Goal: Task Accomplishment & Management: Manage account settings

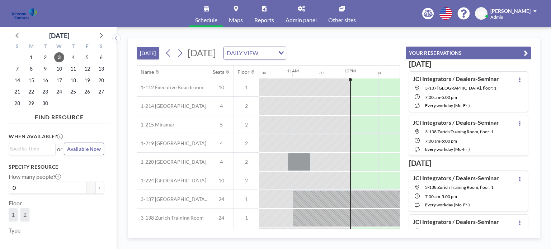
scroll to position [0, 660]
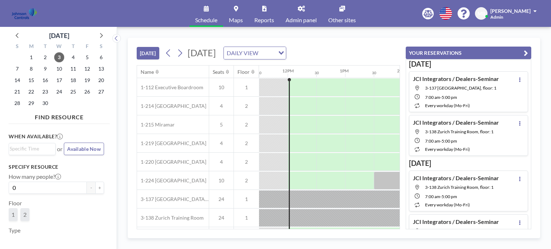
click at [409, 49] on button "YOUR RESERVATIONS" at bounding box center [469, 53] width 126 height 13
click at [409, 49] on div "TODAY Wednesday, September 3, 2025 DAILY VIEW Loading... YOUR RESERVATIONS 9+ N…" at bounding box center [334, 138] width 413 height 201
click at [400, 49] on div "TODAY Wednesday, September 3, 2025 DAILY VIEW Loading... YOUR RESERVATIONS 9+" at bounding box center [268, 51] width 263 height 27
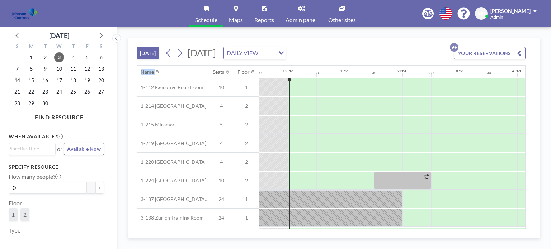
click at [409, 49] on div "TODAY Wednesday, September 3, 2025 DAILY VIEW Loading... YOUR RESERVATIONS 9+" at bounding box center [331, 51] width 389 height 27
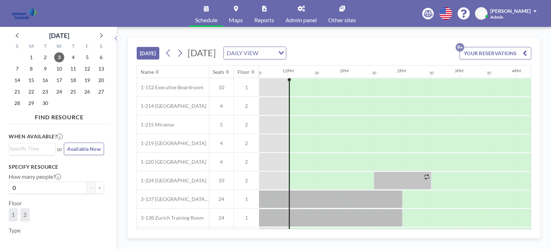
click at [528, 11] on span "[PERSON_NAME]" at bounding box center [511, 11] width 40 height 6
click at [518, 49] on span "Log out" at bounding box center [515, 48] width 17 height 7
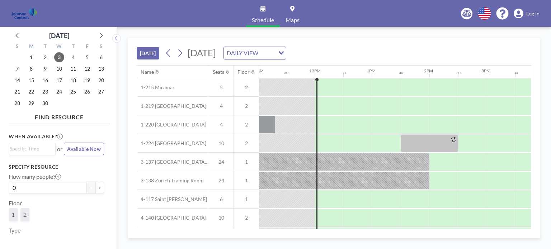
scroll to position [0, 660]
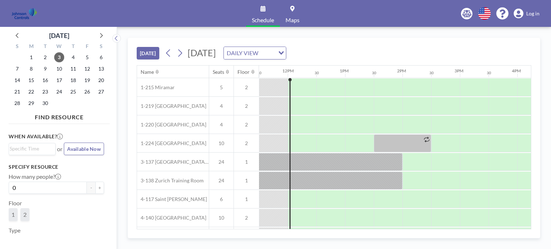
click at [538, 47] on div "TODAY Wednesday, September 3, 2025 DAILY VIEW Loading... Name Seats Floor 12AM …" at bounding box center [334, 138] width 413 height 201
click at [33, 66] on span "8" at bounding box center [31, 69] width 10 height 10
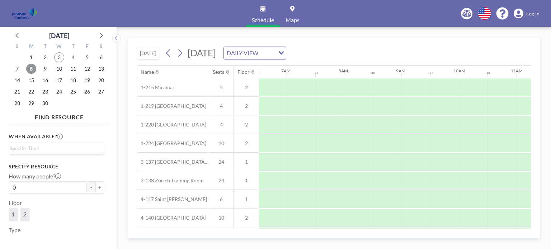
scroll to position [0, 431]
click at [42, 62] on div "2" at bounding box center [45, 57] width 14 height 11
click at [41, 69] on span "9" at bounding box center [45, 69] width 10 height 10
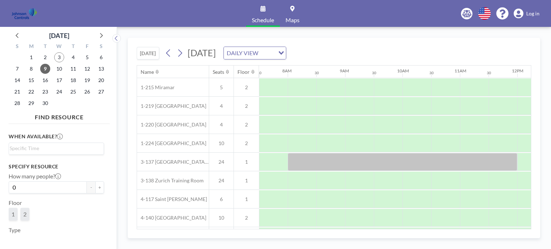
click at [393, 89] on div at bounding box center [388, 88] width 29 height 18
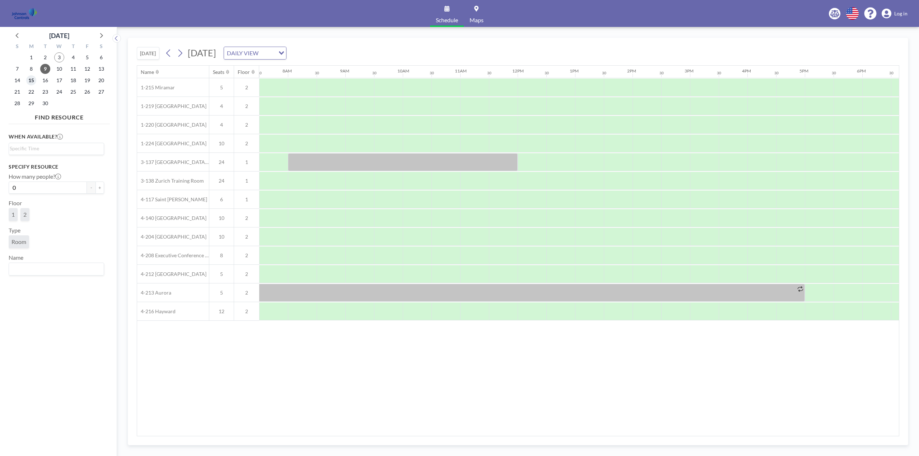
click at [32, 80] on span "15" at bounding box center [31, 80] width 10 height 10
click at [102, 33] on icon at bounding box center [100, 35] width 9 height 9
click at [59, 78] on span "15" at bounding box center [59, 80] width 10 height 10
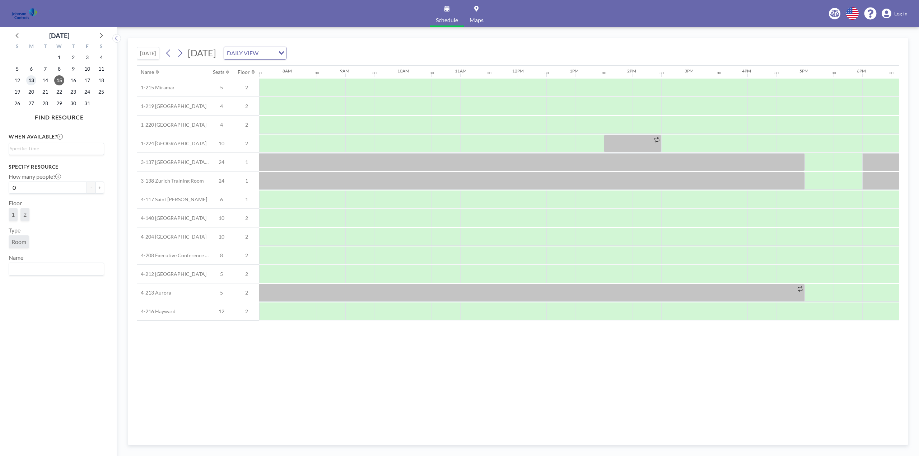
click at [32, 81] on span "13" at bounding box center [31, 80] width 10 height 10
click at [551, 13] on span "Log in" at bounding box center [900, 13] width 13 height 6
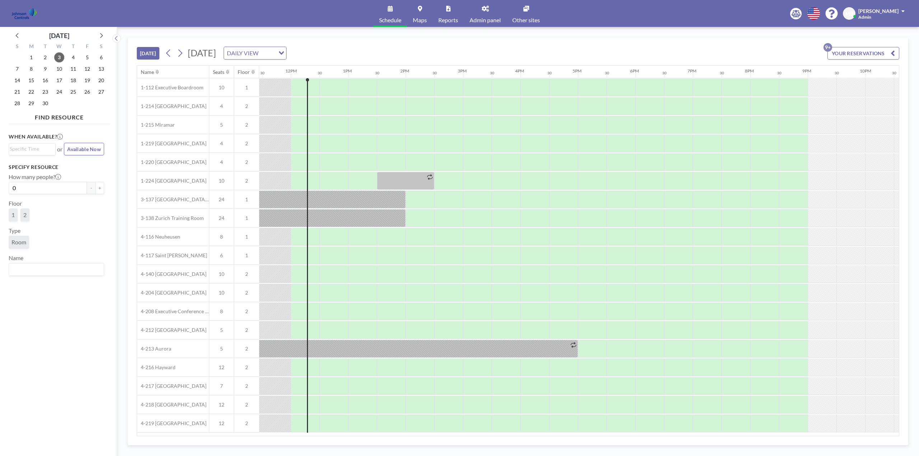
scroll to position [0, 660]
click at [102, 36] on icon at bounding box center [101, 35] width 3 height 5
click at [33, 83] on span "13" at bounding box center [31, 80] width 10 height 10
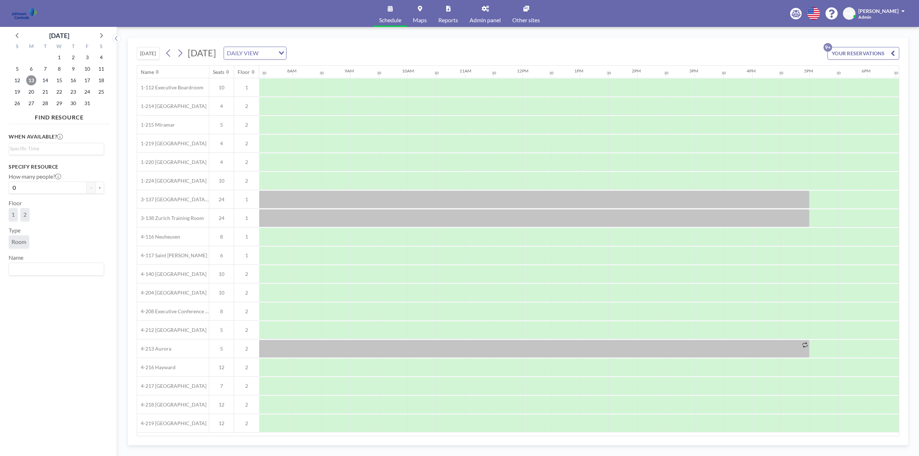
scroll to position [0, 431]
click at [310, 196] on div at bounding box center [517, 200] width 574 height 18
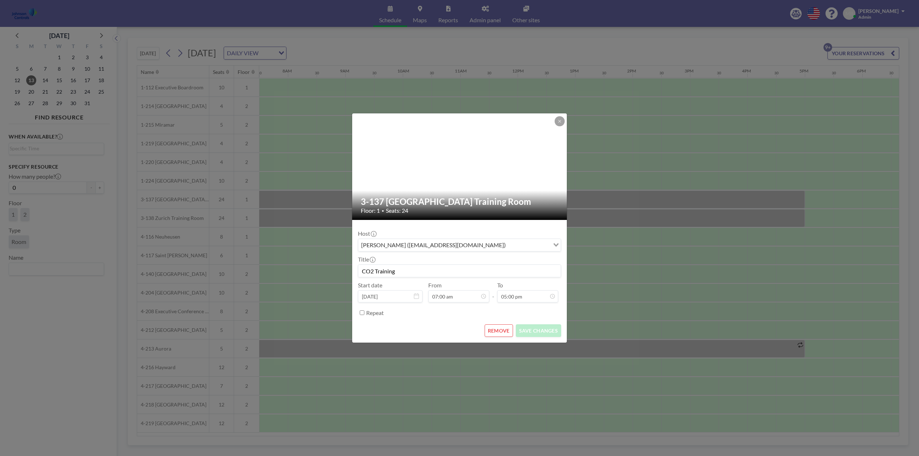
scroll to position [25, 0]
click at [499, 330] on button "REMOVE" at bounding box center [499, 331] width 28 height 13
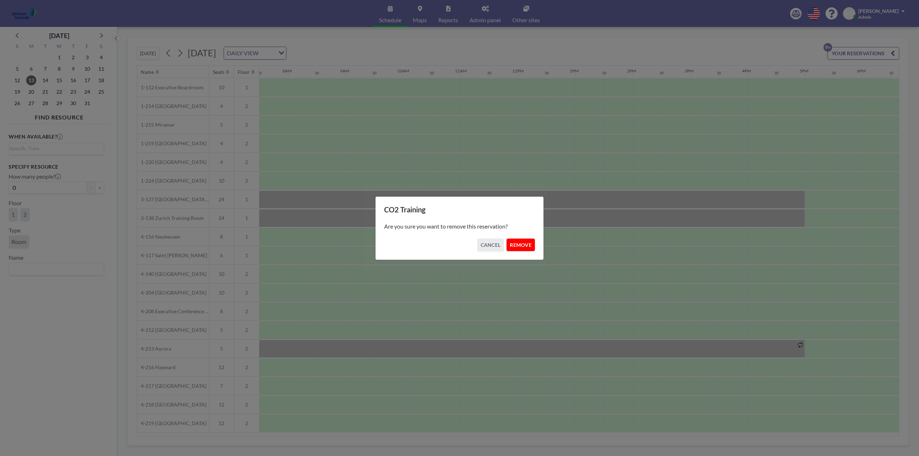
click at [524, 245] on button "REMOVE" at bounding box center [520, 245] width 28 height 13
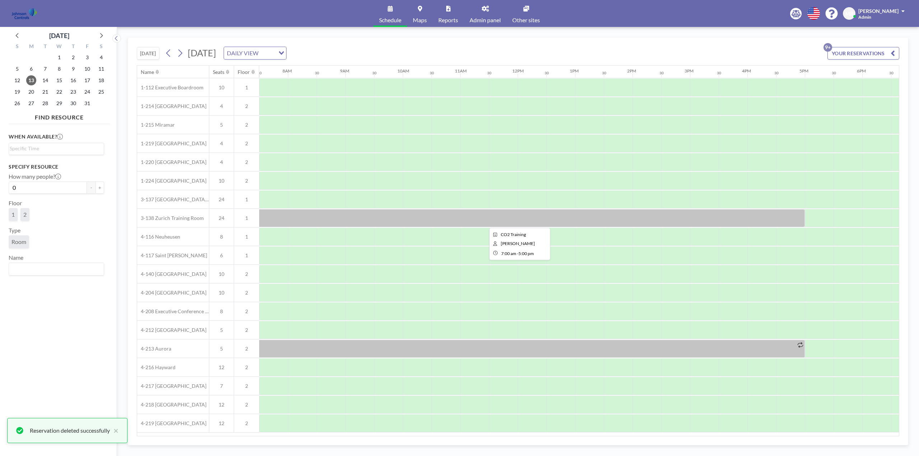
click at [402, 219] on div at bounding box center [517, 218] width 574 height 18
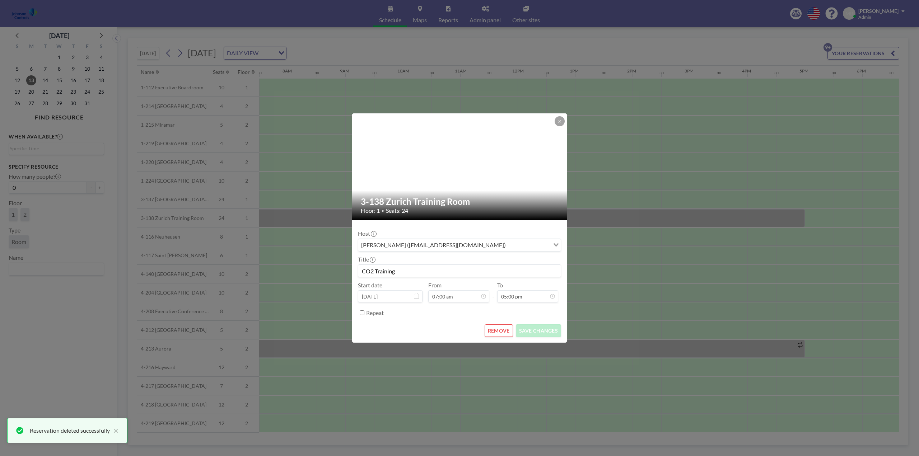
click at [499, 333] on button "REMOVE" at bounding box center [499, 331] width 28 height 13
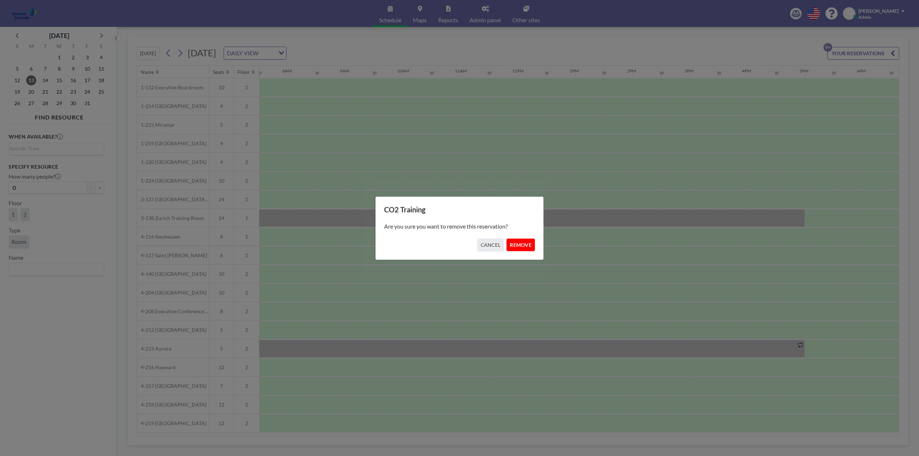
click at [520, 246] on button "REMOVE" at bounding box center [520, 245] width 28 height 13
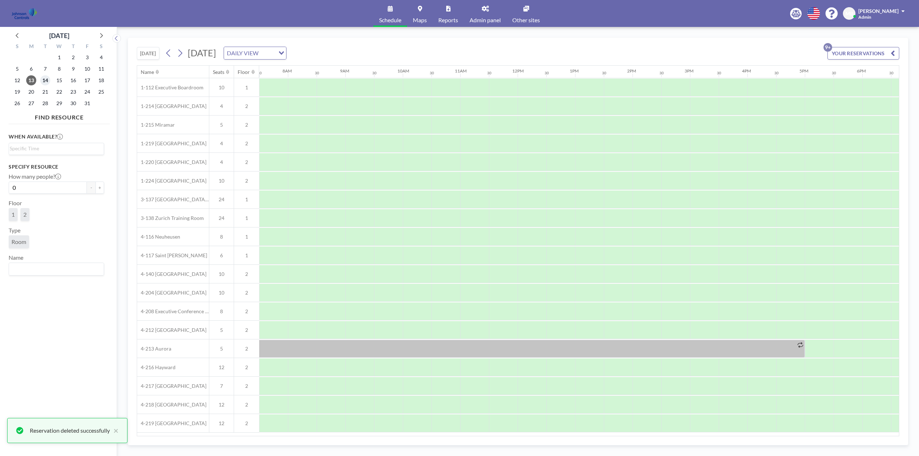
click at [46, 84] on span "14" at bounding box center [45, 80] width 10 height 10
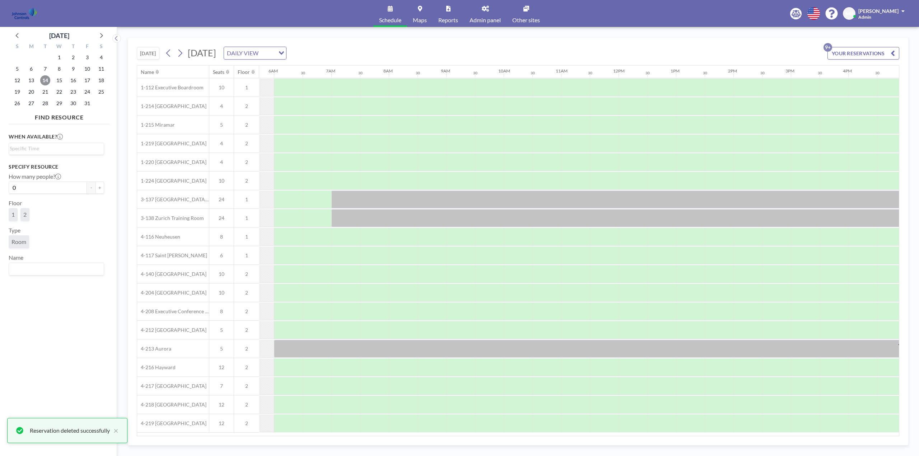
scroll to position [0, 431]
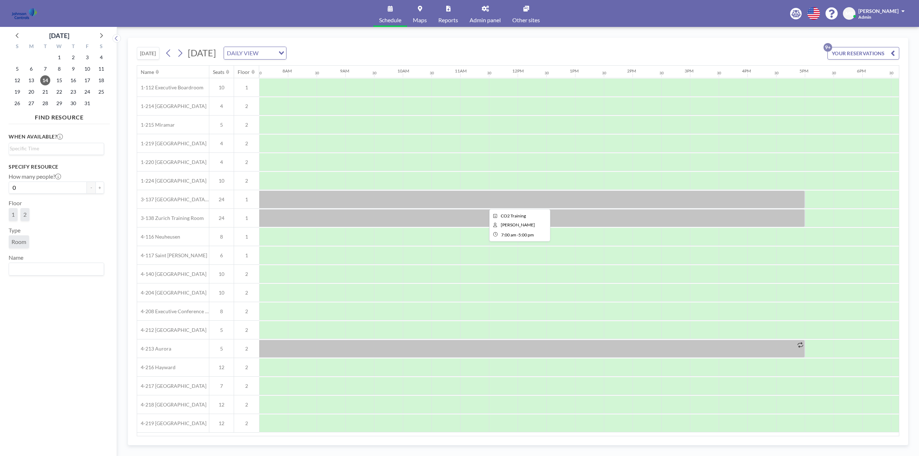
click at [368, 200] on div at bounding box center [517, 200] width 574 height 18
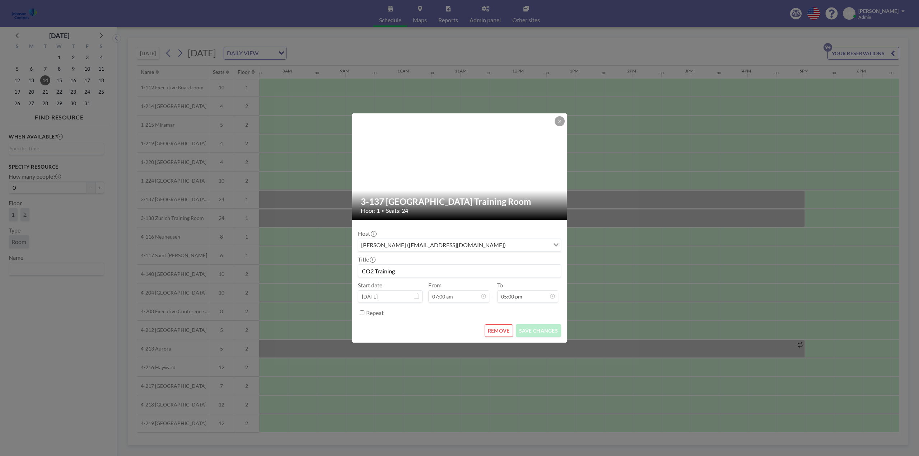
scroll to position [25, 0]
click at [500, 328] on button "REMOVE" at bounding box center [499, 331] width 28 height 13
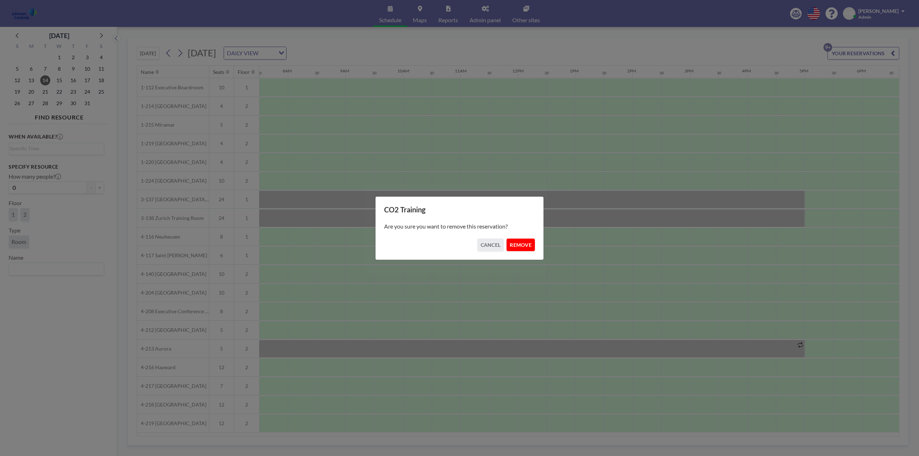
click at [525, 246] on button "REMOVE" at bounding box center [520, 245] width 28 height 13
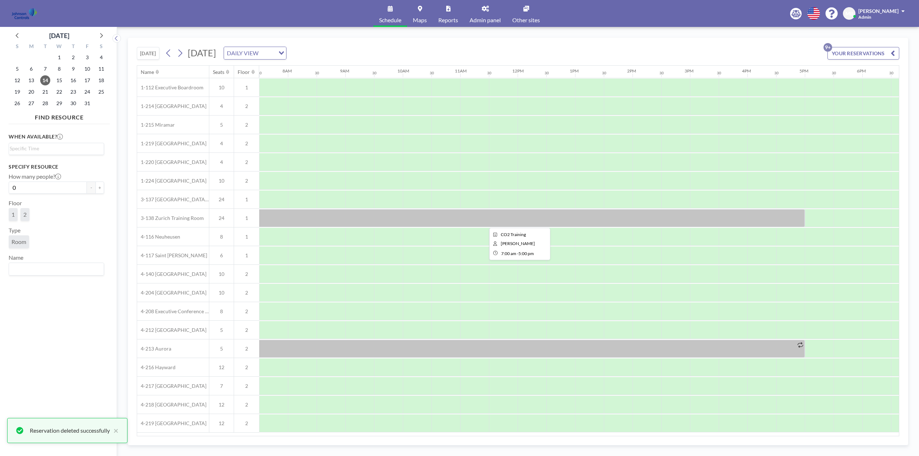
click at [461, 221] on div at bounding box center [517, 218] width 574 height 18
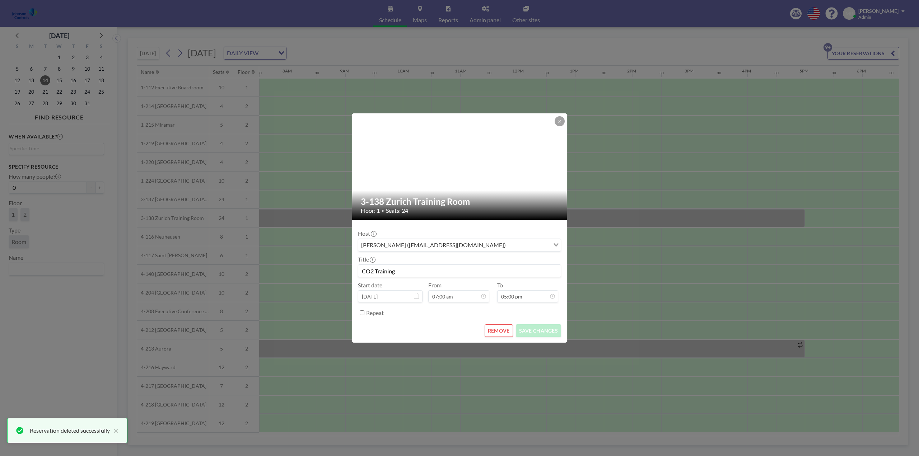
scroll to position [281, 0]
click at [504, 334] on button "REMOVE" at bounding box center [499, 331] width 28 height 13
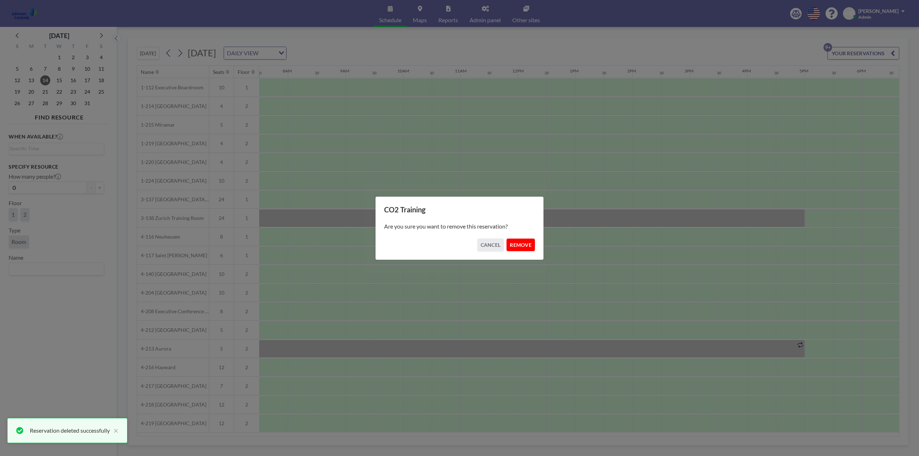
click at [520, 245] on button "REMOVE" at bounding box center [520, 245] width 28 height 13
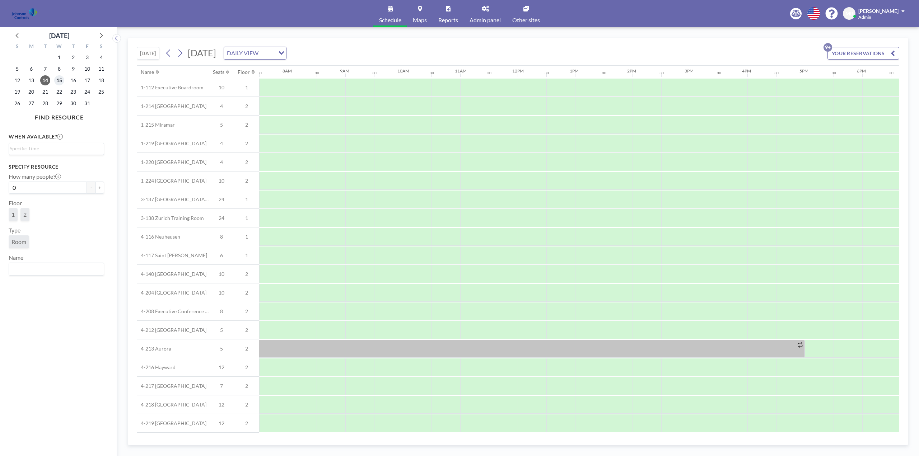
click at [60, 79] on span "15" at bounding box center [59, 80] width 10 height 10
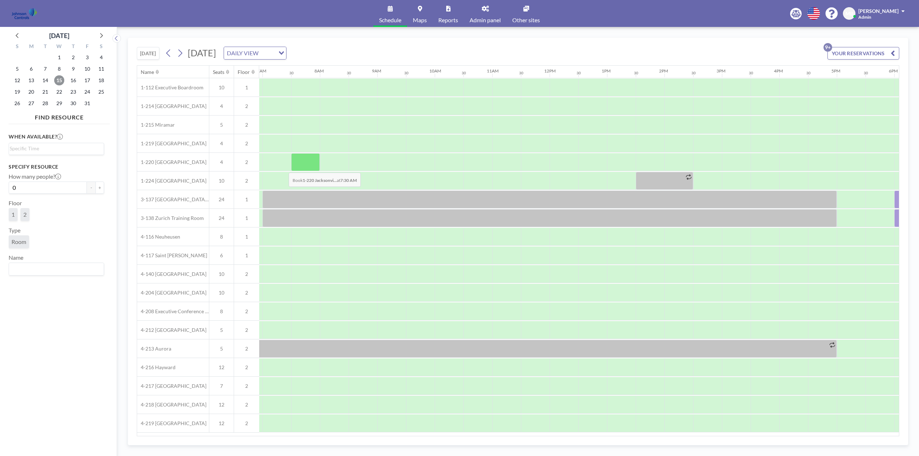
scroll to position [0, 431]
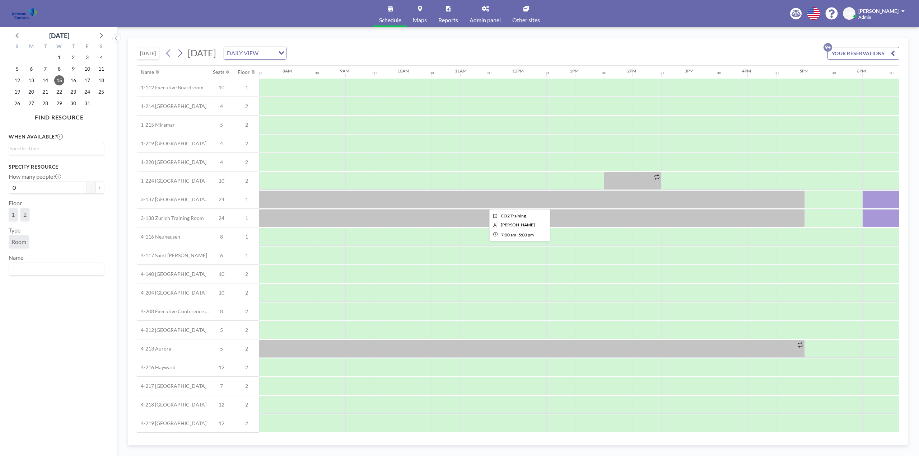
click at [372, 196] on div at bounding box center [517, 200] width 574 height 18
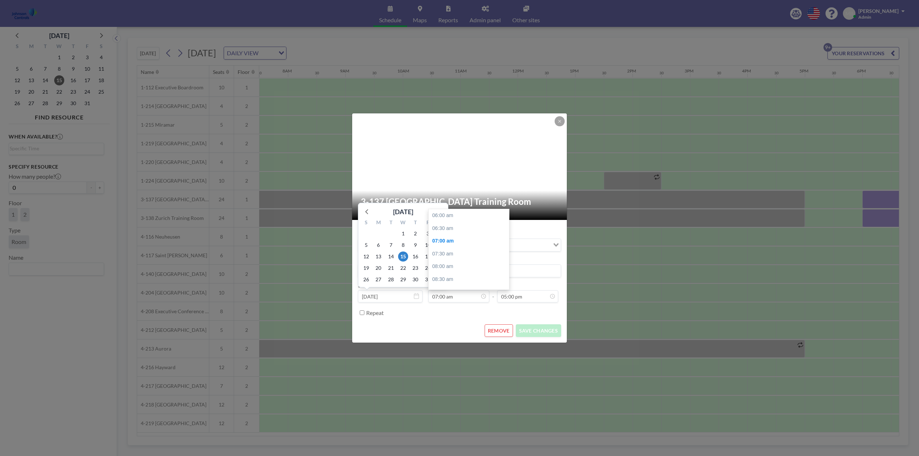
scroll to position [25, 0]
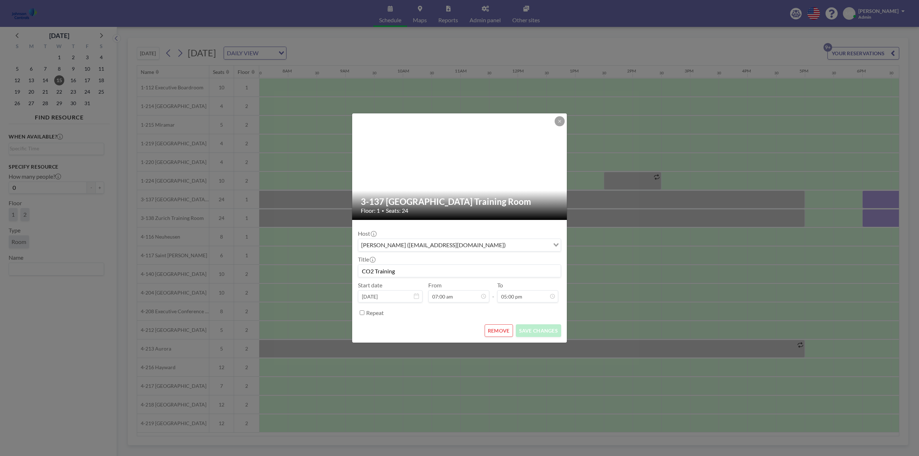
click at [499, 331] on button "REMOVE" at bounding box center [499, 331] width 28 height 13
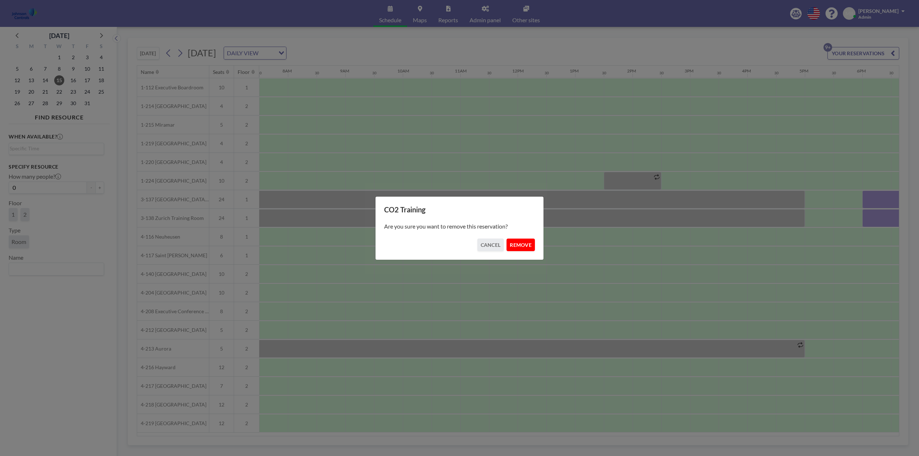
click at [528, 244] on button "REMOVE" at bounding box center [520, 245] width 28 height 13
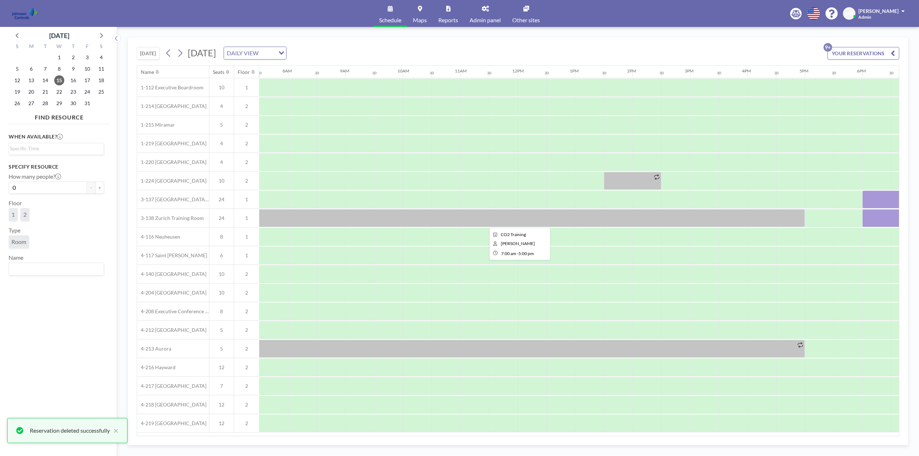
click at [471, 217] on div at bounding box center [517, 218] width 574 height 18
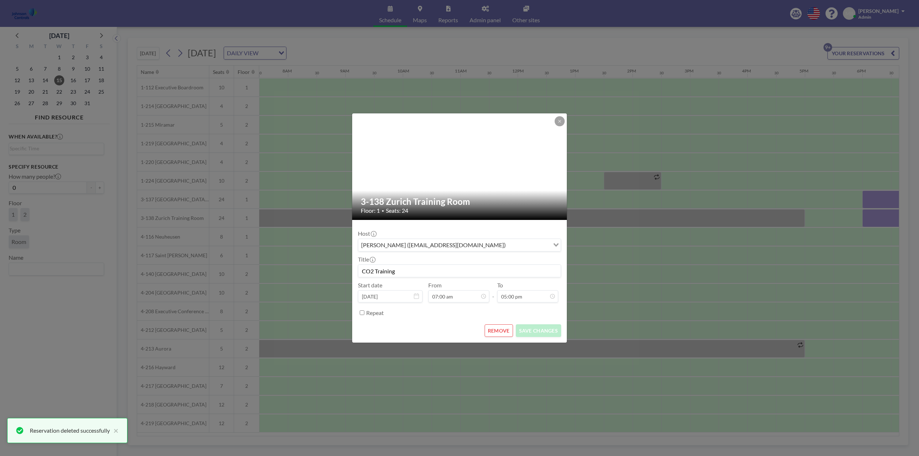
click at [499, 330] on button "REMOVE" at bounding box center [499, 331] width 28 height 13
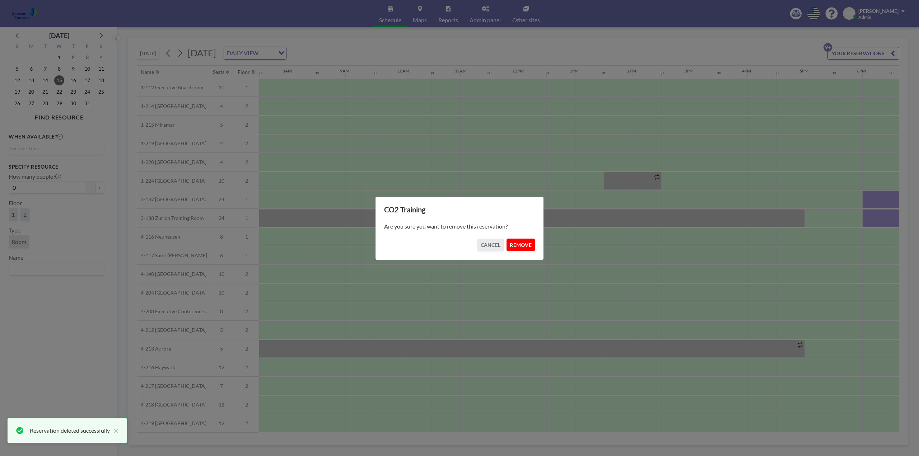
click at [517, 242] on button "REMOVE" at bounding box center [520, 245] width 28 height 13
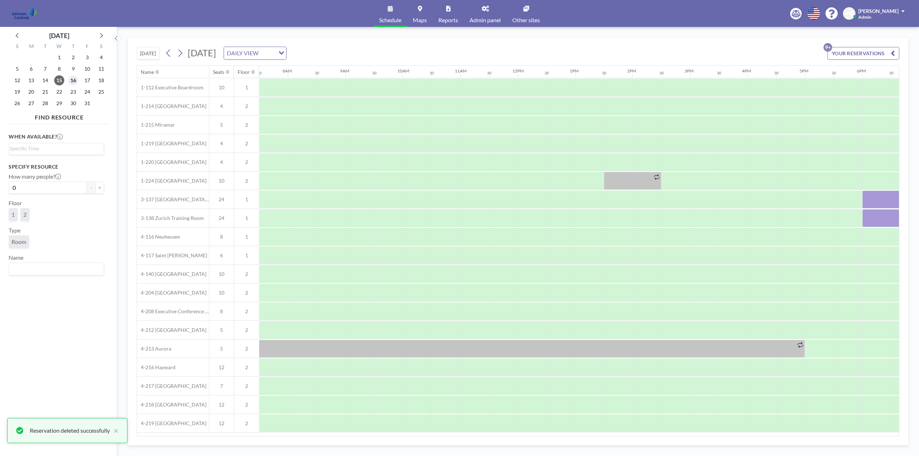
click at [74, 81] on span "16" at bounding box center [73, 80] width 10 height 10
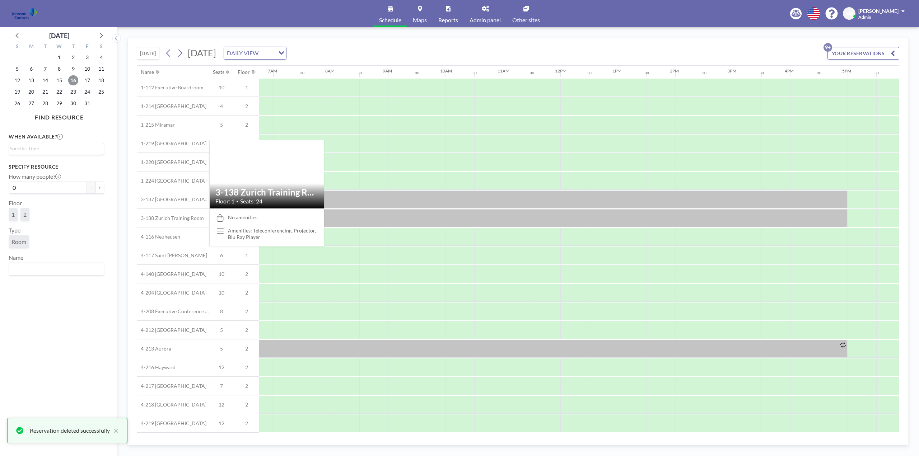
scroll to position [0, 431]
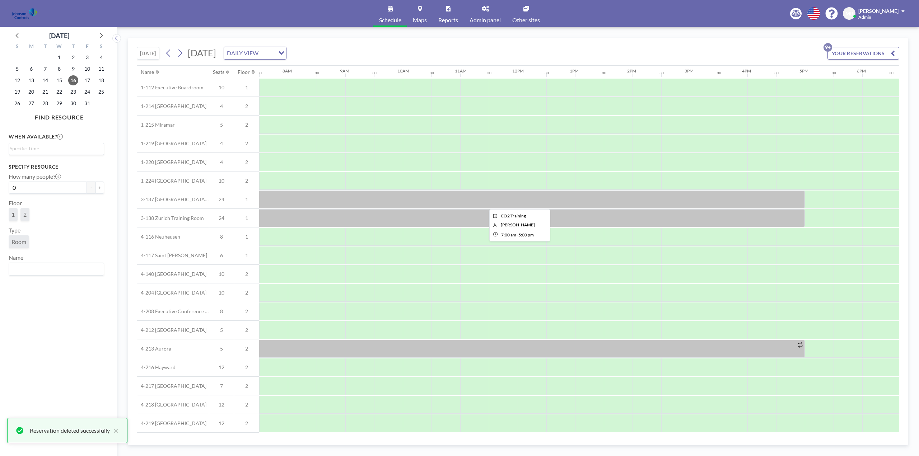
click at [361, 199] on div at bounding box center [517, 200] width 574 height 18
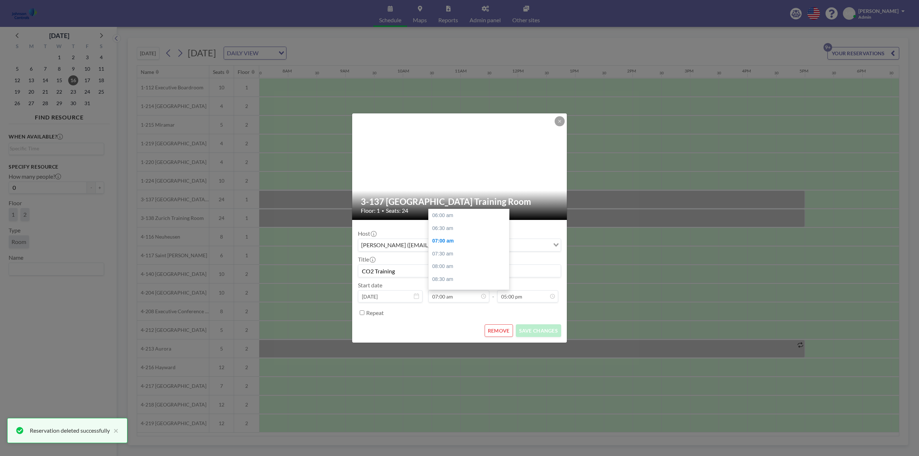
scroll to position [25, 0]
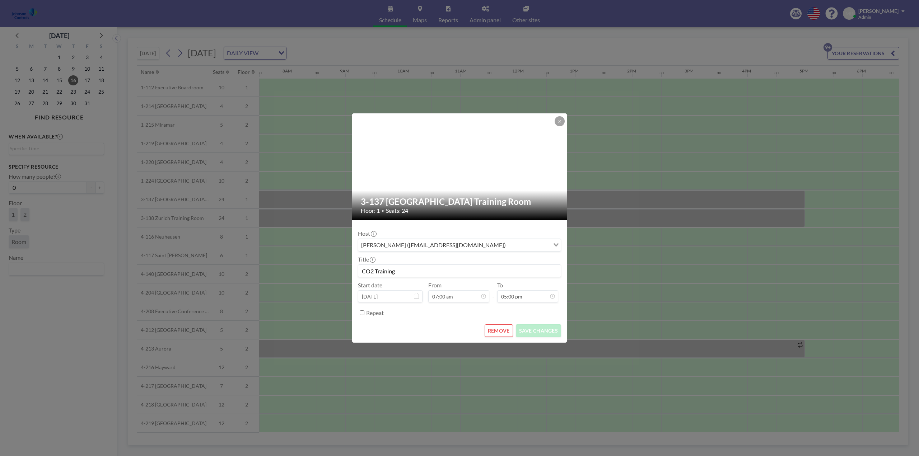
click at [499, 328] on button "REMOVE" at bounding box center [499, 331] width 28 height 13
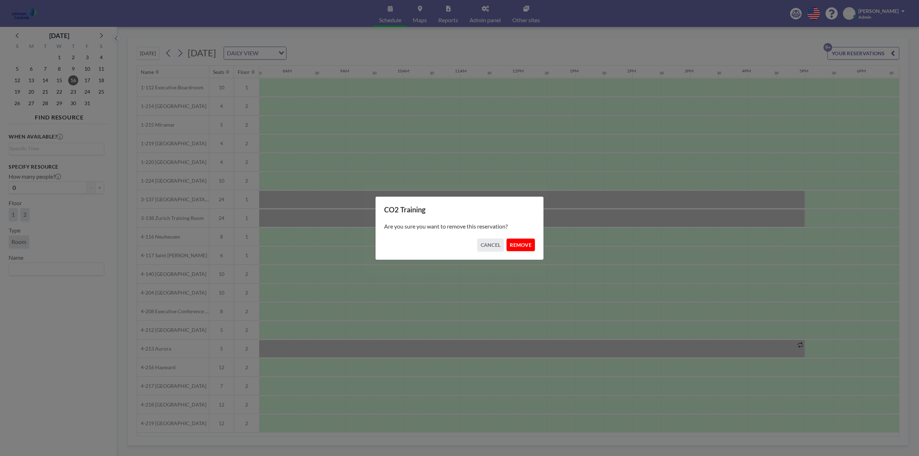
click at [522, 244] on button "REMOVE" at bounding box center [520, 245] width 28 height 13
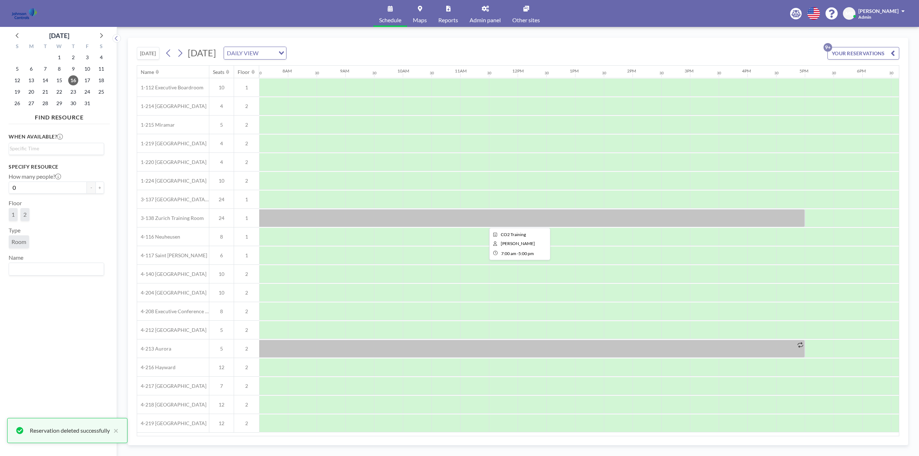
click at [466, 220] on div at bounding box center [517, 218] width 574 height 18
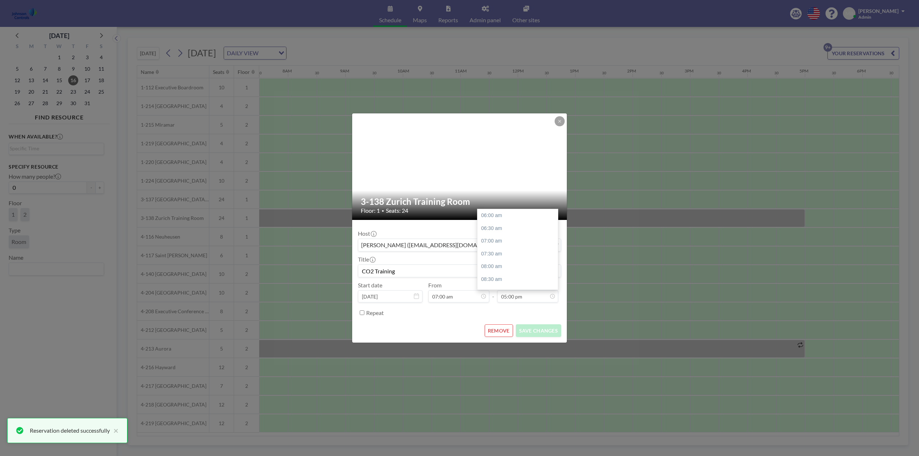
scroll to position [281, 0]
click at [504, 330] on button "REMOVE" at bounding box center [499, 331] width 28 height 13
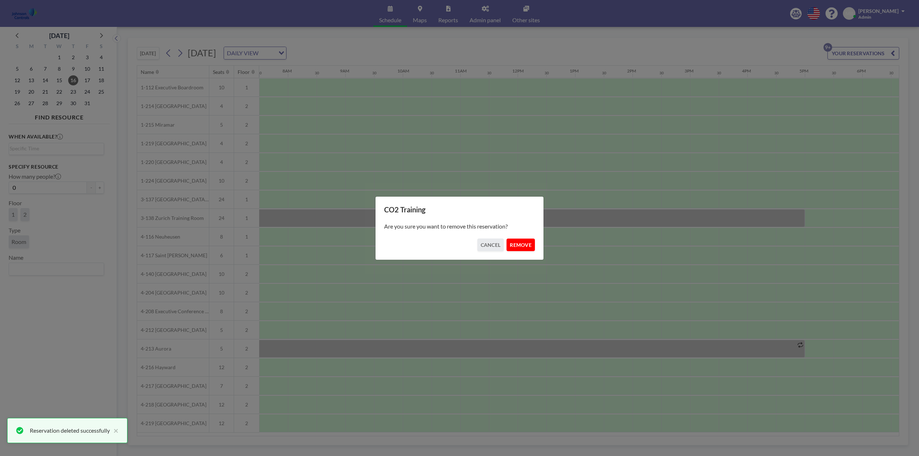
click at [520, 244] on button "REMOVE" at bounding box center [520, 245] width 28 height 13
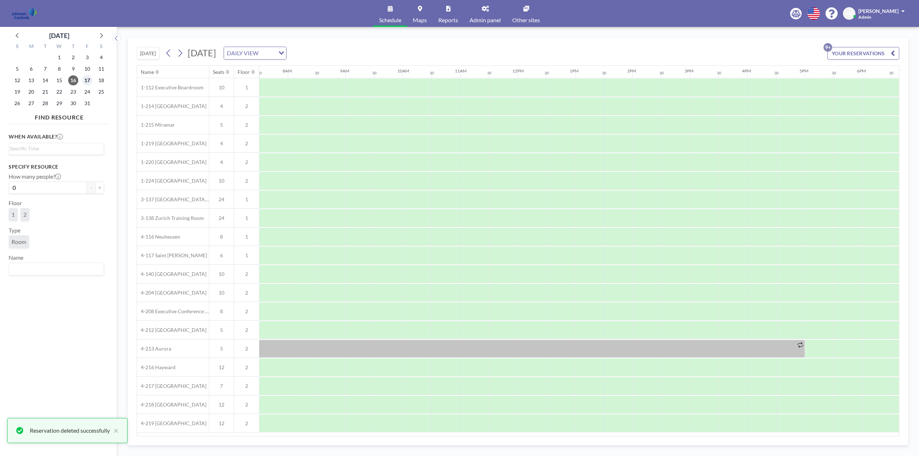
click at [88, 80] on span "17" at bounding box center [87, 80] width 10 height 10
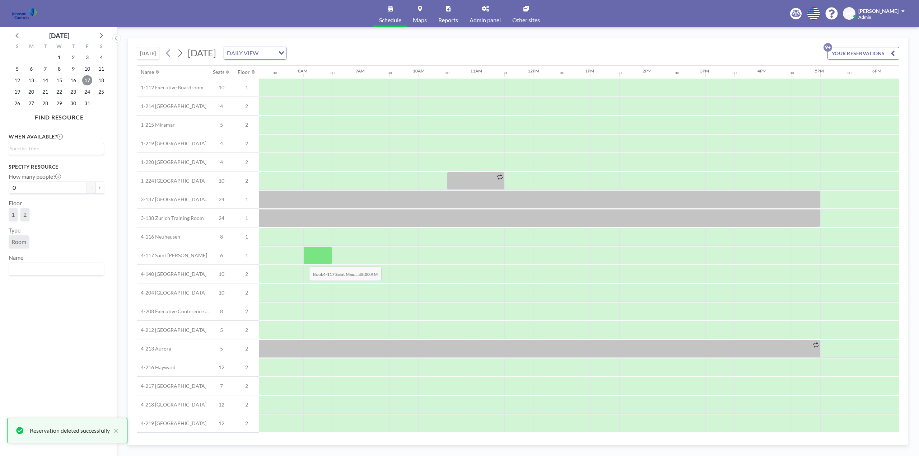
scroll to position [0, 431]
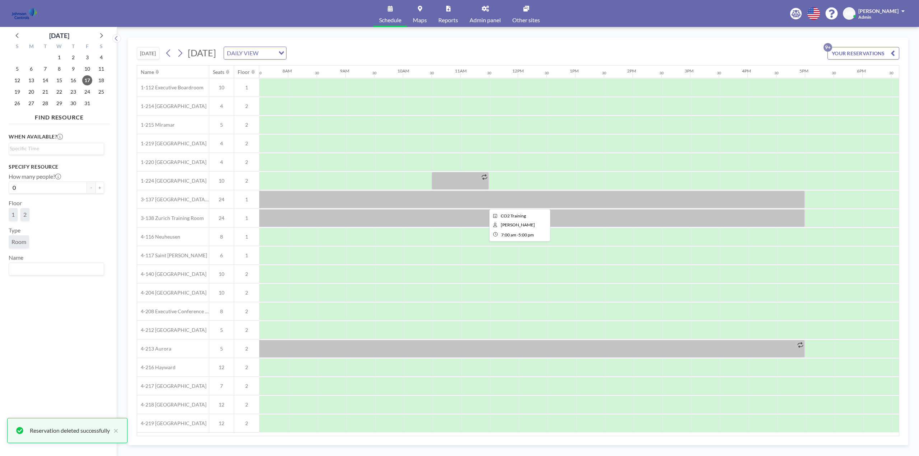
click at [349, 203] on div at bounding box center [517, 200] width 574 height 18
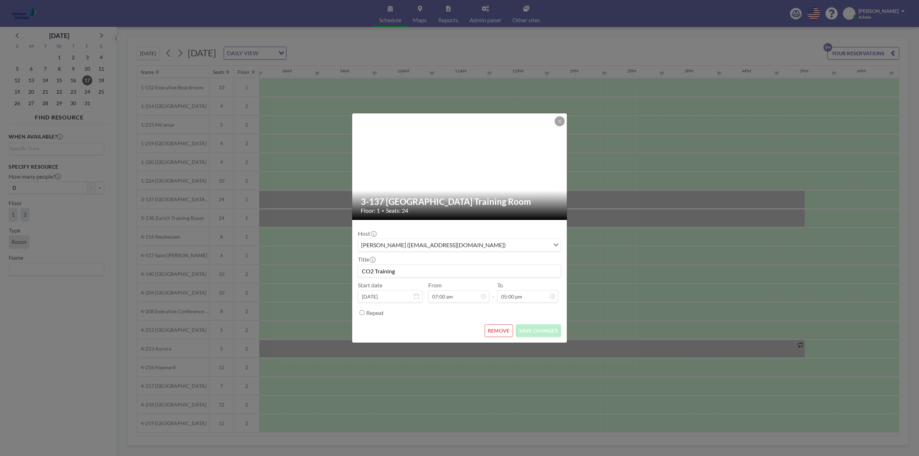
scroll to position [25, 0]
click at [500, 328] on button "REMOVE" at bounding box center [499, 331] width 28 height 13
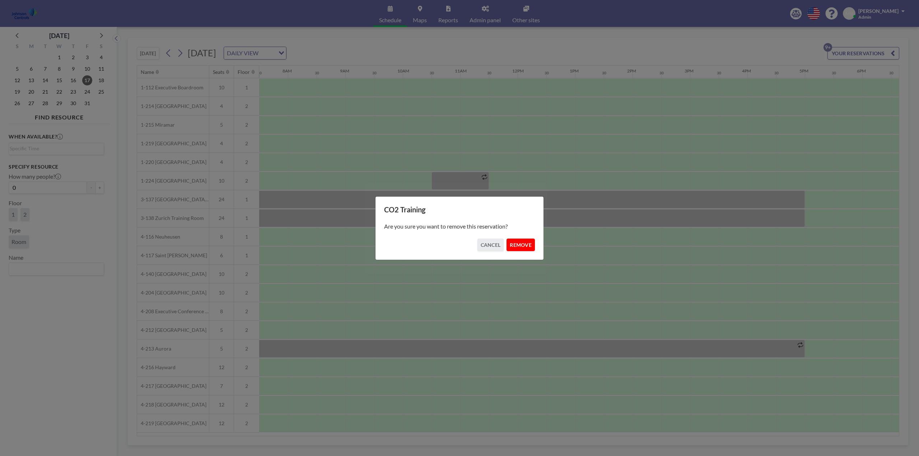
click at [521, 246] on button "REMOVE" at bounding box center [520, 245] width 28 height 13
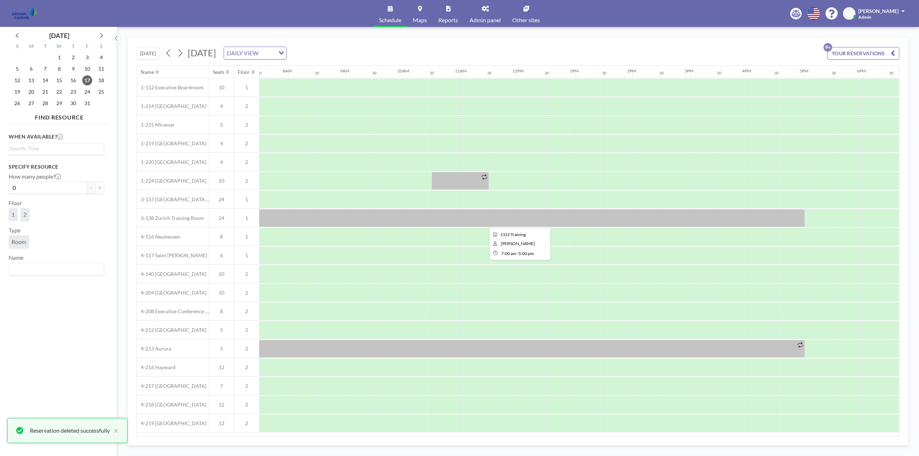
click at [457, 219] on div at bounding box center [517, 218] width 574 height 18
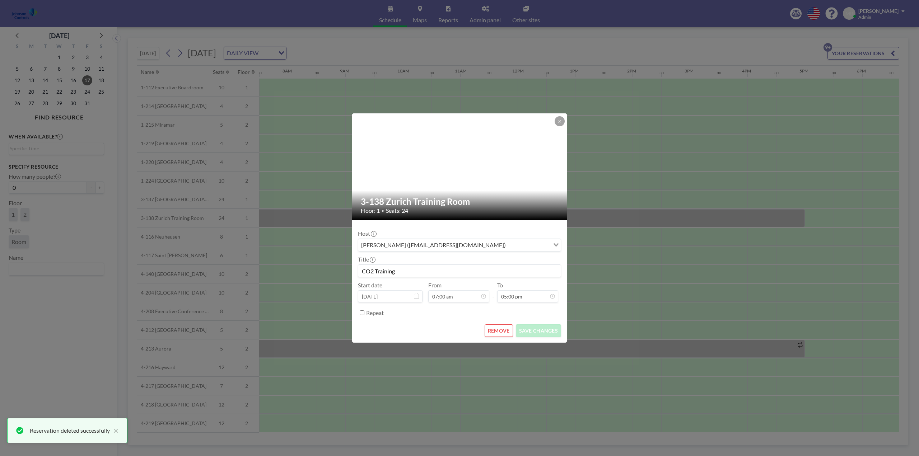
click at [495, 329] on button "REMOVE" at bounding box center [499, 331] width 28 height 13
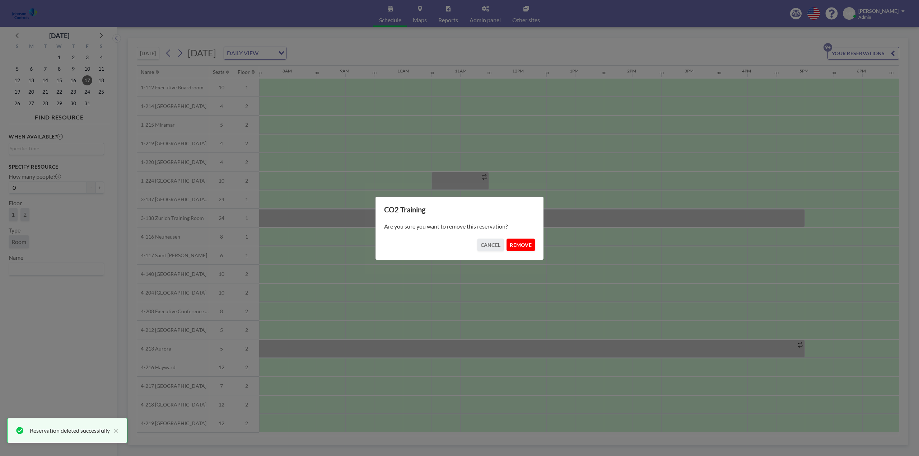
click at [521, 245] on button "REMOVE" at bounding box center [520, 245] width 28 height 13
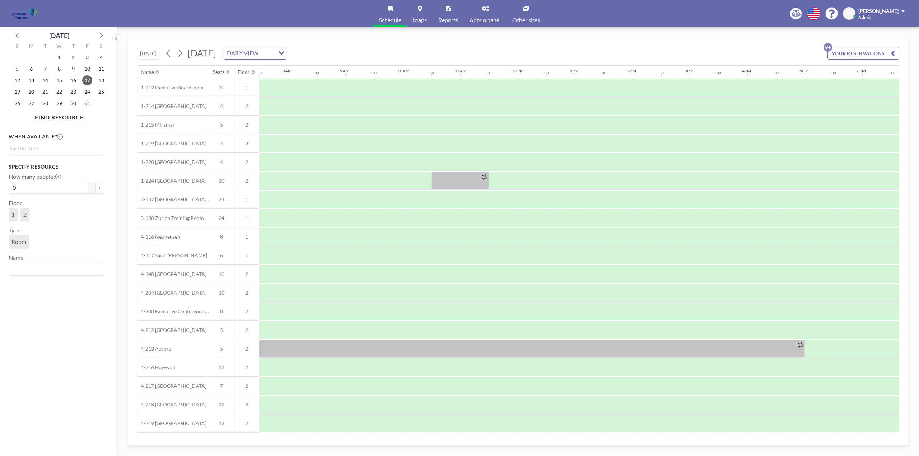
click at [893, 54] on icon "button" at bounding box center [893, 53] width 4 height 9
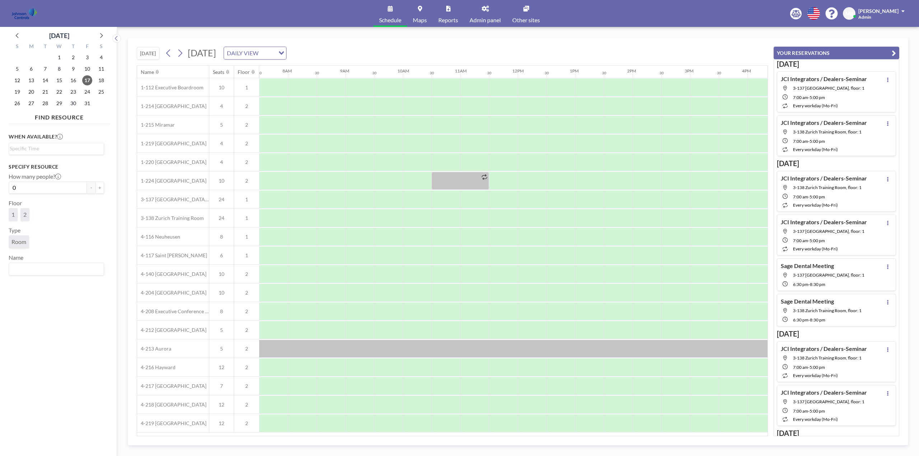
click at [472, 49] on div "[DATE] [DATE] DAILY VIEW Loading..." at bounding box center [452, 51] width 631 height 27
click at [19, 36] on icon at bounding box center [17, 35] width 9 height 9
click at [894, 53] on icon "button" at bounding box center [894, 53] width 4 height 9
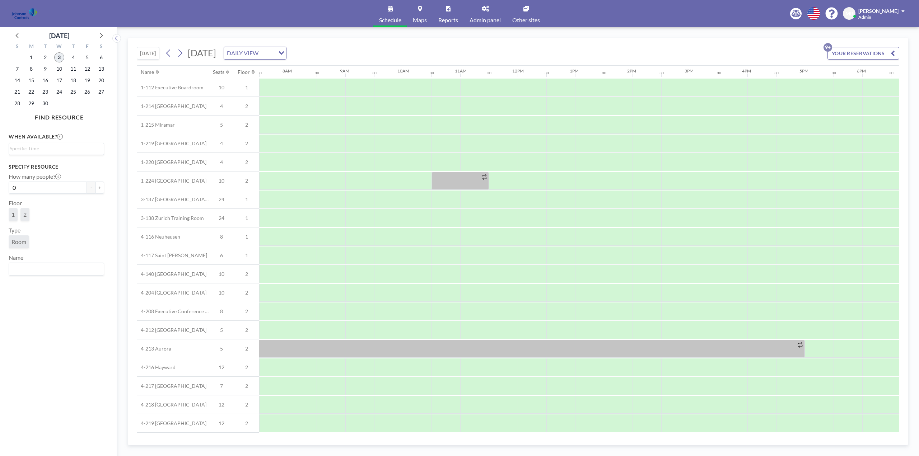
click at [61, 57] on span "3" at bounding box center [59, 57] width 10 height 10
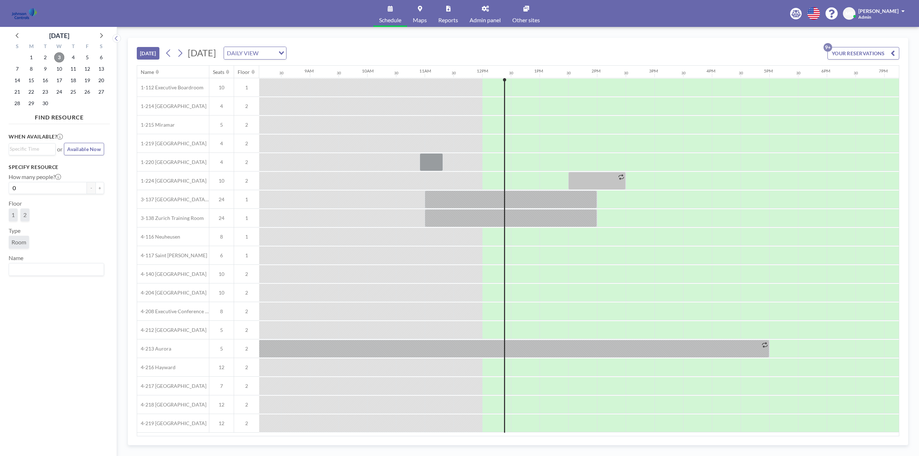
scroll to position [0, 468]
click at [30, 69] on span "8" at bounding box center [31, 69] width 10 height 10
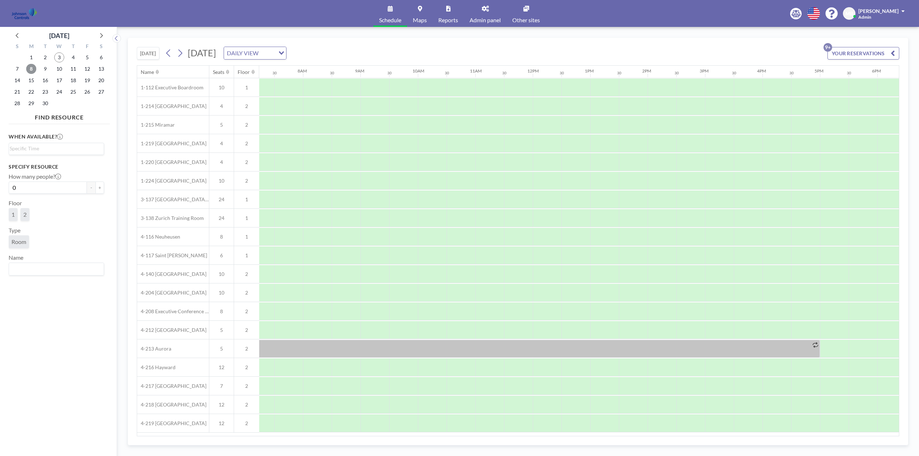
scroll to position [0, 431]
click at [102, 37] on icon at bounding box center [101, 35] width 3 height 5
click at [60, 81] on span "15" at bounding box center [59, 80] width 10 height 10
click at [893, 13] on span "[PERSON_NAME]" at bounding box center [878, 11] width 40 height 6
click at [882, 52] on span "Log out" at bounding box center [883, 48] width 17 height 7
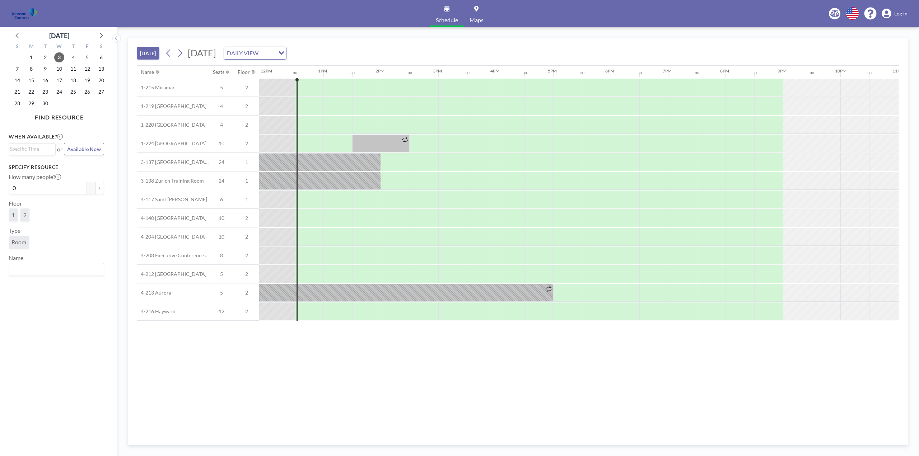
scroll to position [0, 689]
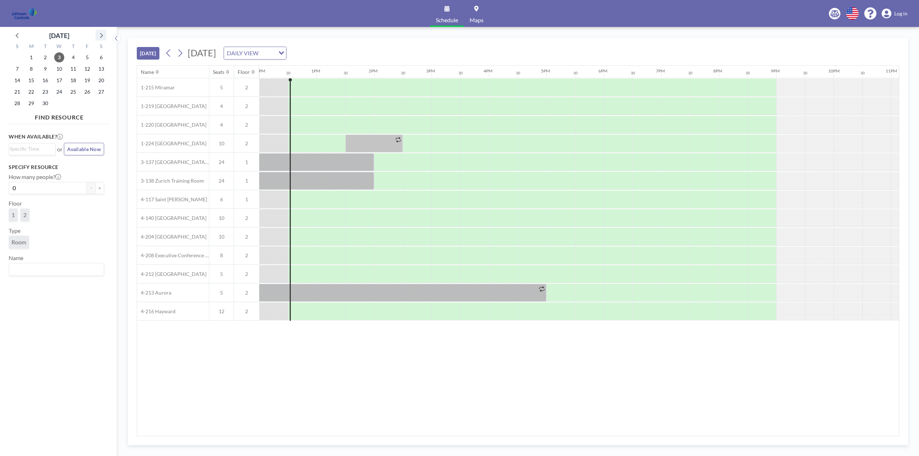
click at [100, 34] on icon at bounding box center [100, 35] width 9 height 9
click at [60, 82] on span "15" at bounding box center [59, 80] width 10 height 10
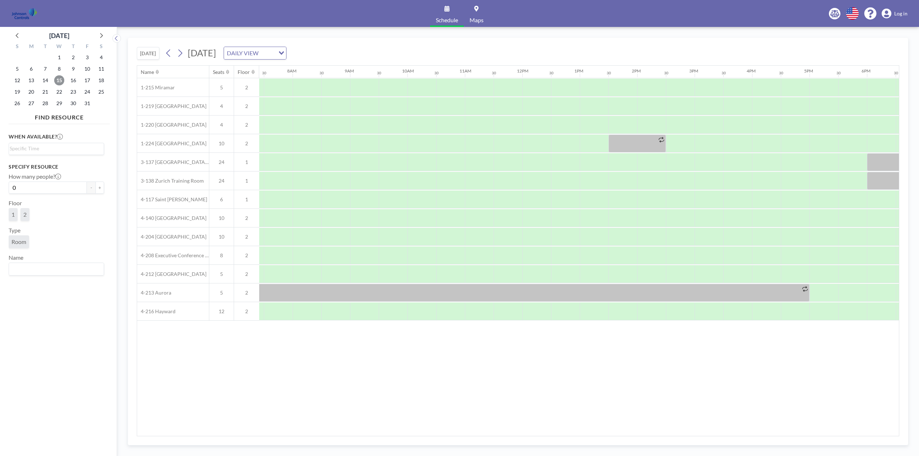
scroll to position [0, 431]
click at [300, 160] on div at bounding box center [302, 162] width 29 height 18
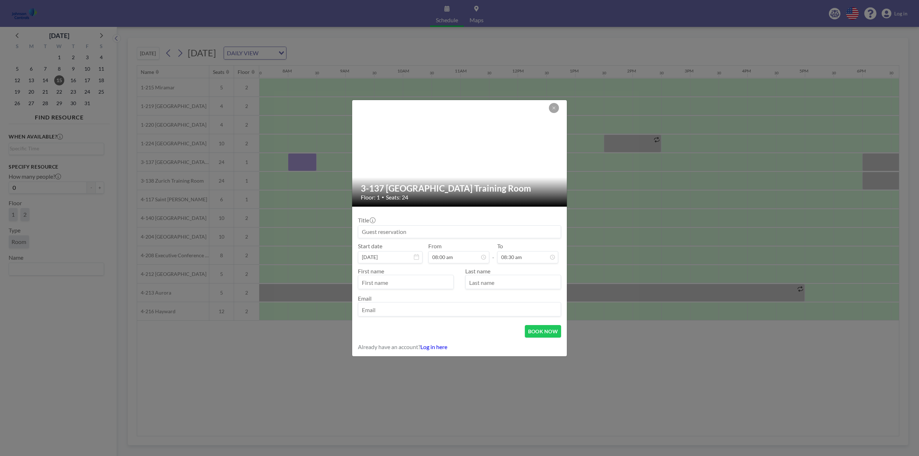
click at [410, 232] on input at bounding box center [459, 232] width 202 height 12
click at [555, 106] on icon at bounding box center [554, 108] width 4 height 4
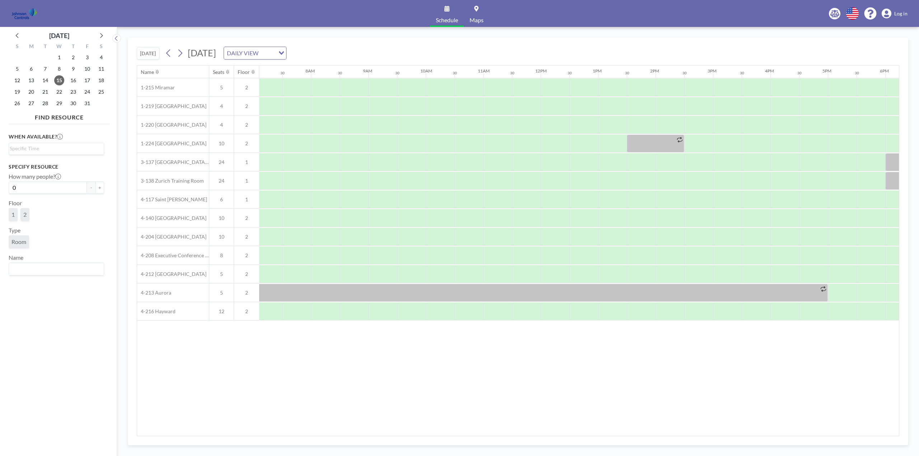
scroll to position [0, 431]
